Goal: Information Seeking & Learning: Learn about a topic

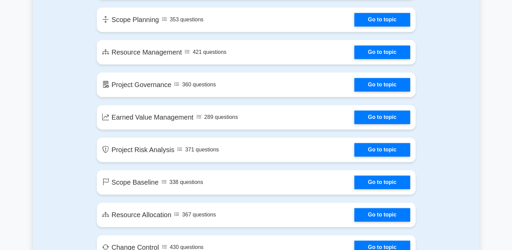
scroll to position [846, 0]
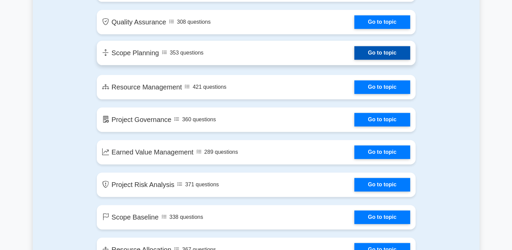
click at [386, 51] on link "Go to topic" at bounding box center [381, 53] width 55 height 14
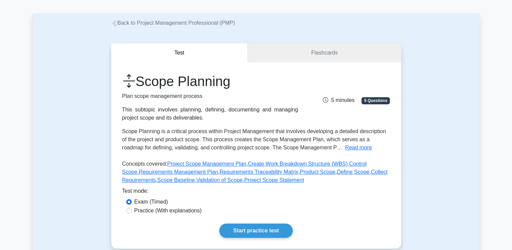
scroll to position [68, 0]
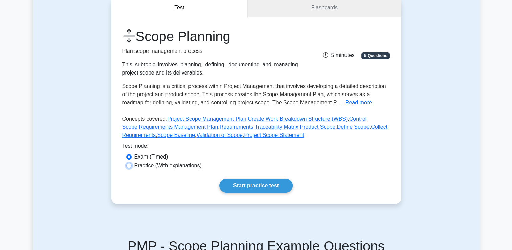
click at [131, 166] on input "Practice (With explanations)" at bounding box center [128, 165] width 5 height 5
radio input "true"
click at [260, 184] on link "Start practice test" at bounding box center [255, 185] width 73 height 14
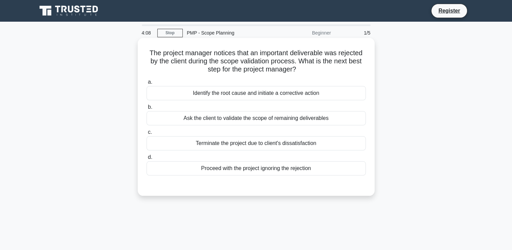
click at [280, 93] on div "Identify the root cause and initiate a corrective action" at bounding box center [255, 93] width 219 height 14
click at [146, 84] on input "a. Identify the root cause and initiate a corrective action" at bounding box center [146, 82] width 0 height 4
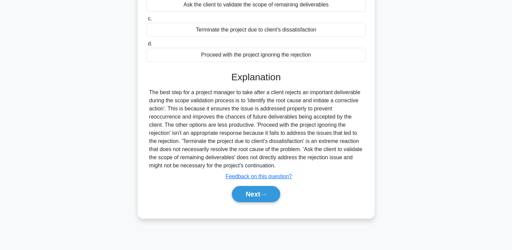
scroll to position [116, 0]
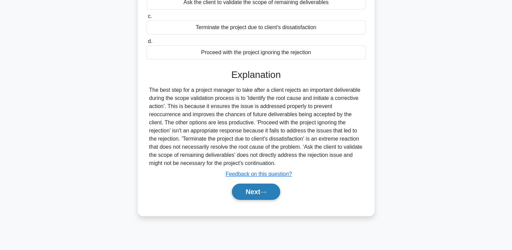
click at [267, 189] on button "Next" at bounding box center [256, 191] width 48 height 16
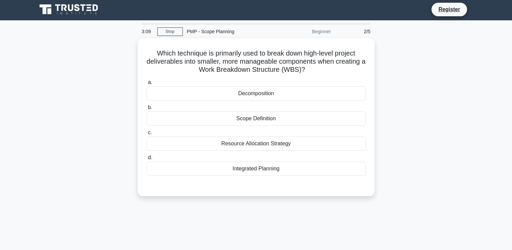
scroll to position [0, 0]
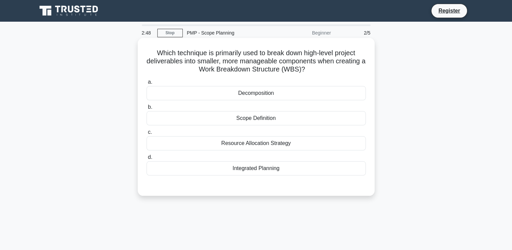
click at [280, 118] on div "Scope Definition" at bounding box center [255, 118] width 219 height 14
click at [146, 109] on input "b. Scope Definition" at bounding box center [146, 107] width 0 height 4
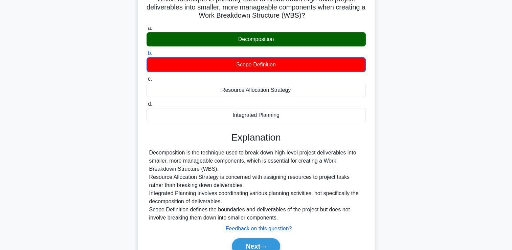
scroll to position [101, 0]
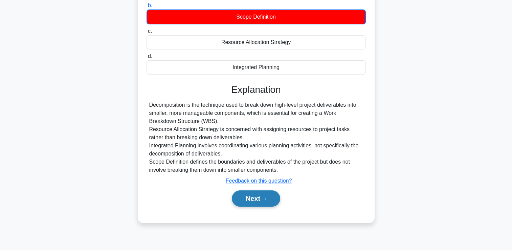
click at [262, 194] on button "Next" at bounding box center [256, 198] width 48 height 16
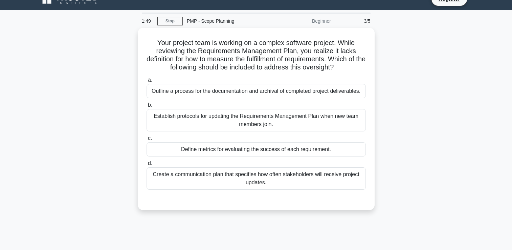
scroll to position [0, 0]
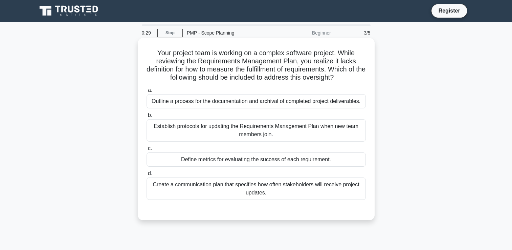
click at [319, 160] on div "Define metrics for evaluating the success of each requirement." at bounding box center [255, 159] width 219 height 14
click at [146, 151] on input "c. Define metrics for evaluating the success of each requirement." at bounding box center [146, 148] width 0 height 4
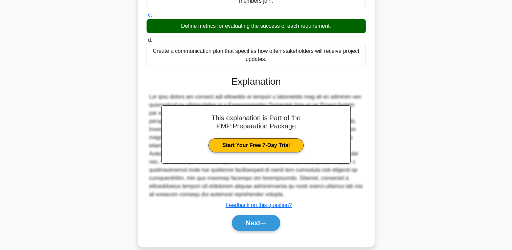
scroll to position [142, 0]
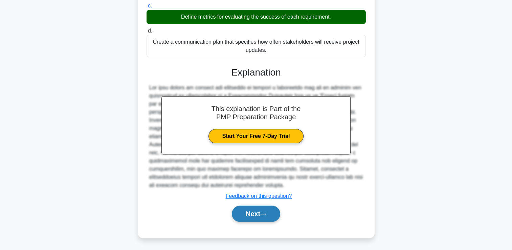
click at [261, 212] on button "Next" at bounding box center [256, 213] width 48 height 16
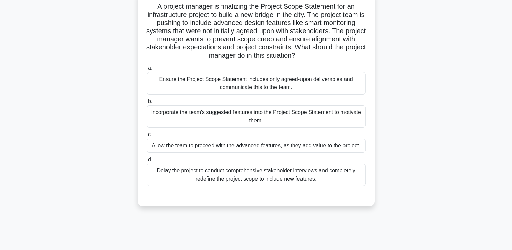
scroll to position [14, 0]
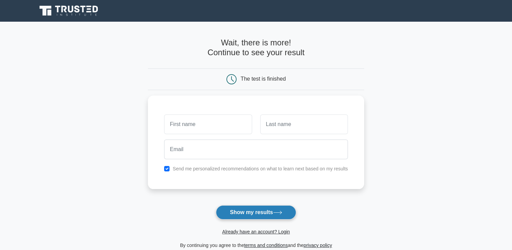
click at [254, 210] on button "Show my results" at bounding box center [256, 212] width 80 height 14
